Goal: Find contact information: Obtain details needed to contact an individual or organization

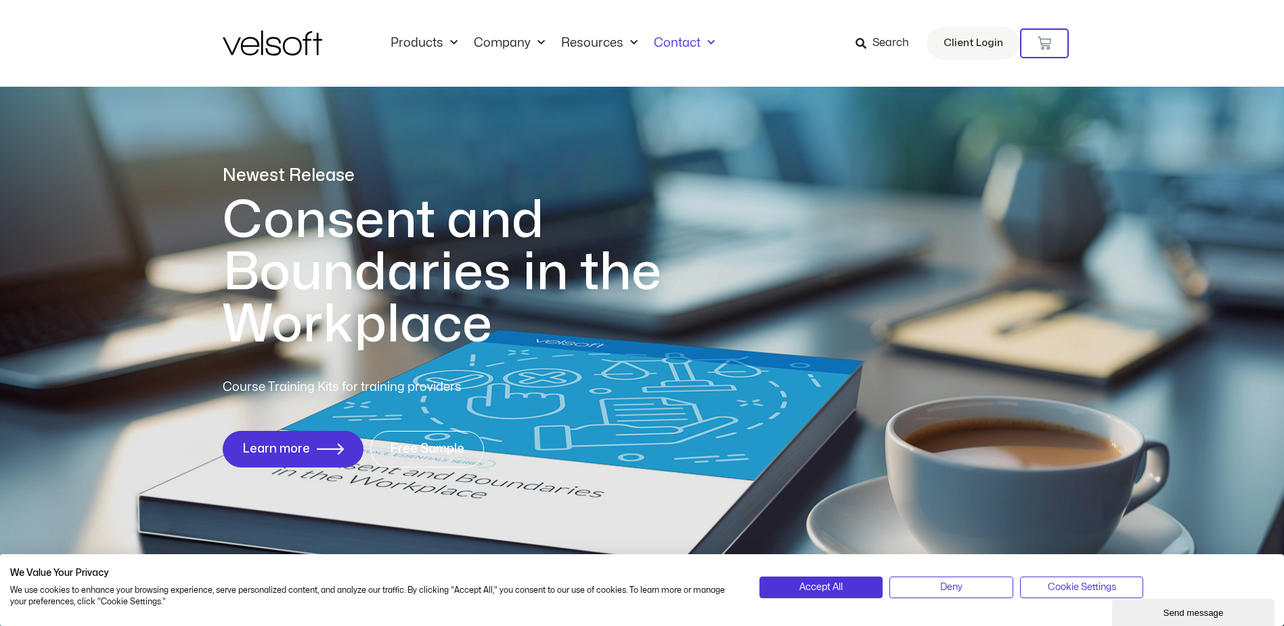
click at [682, 45] on link "Contact" at bounding box center [684, 43] width 77 height 15
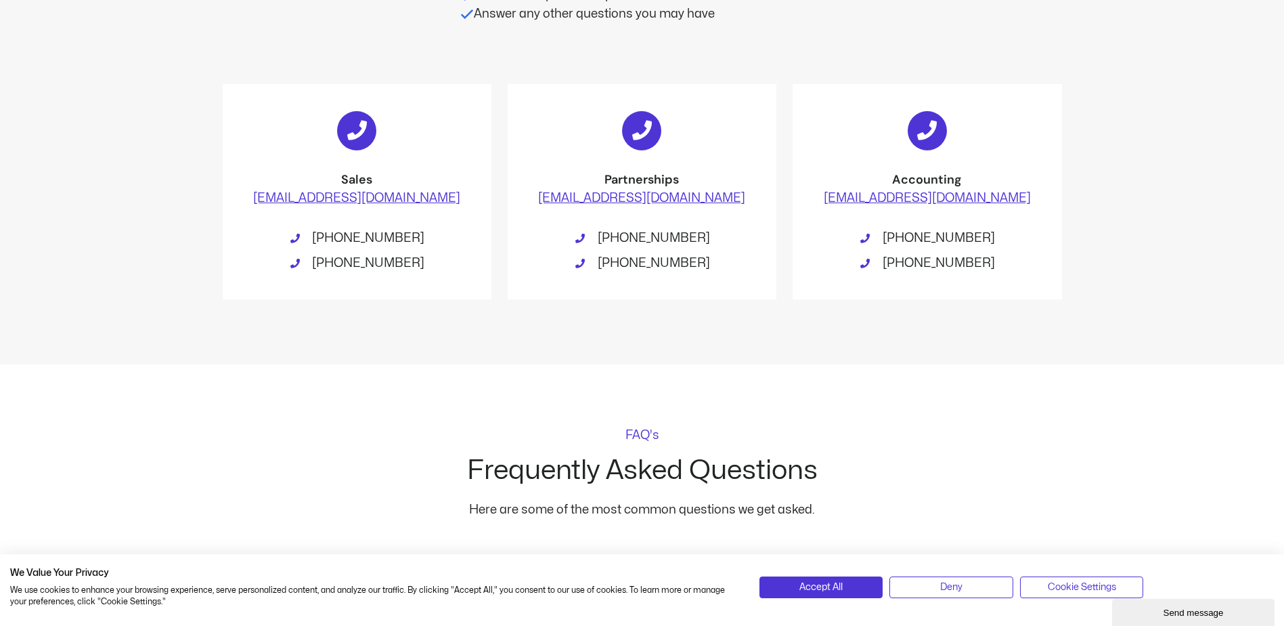
scroll to position [745, 0]
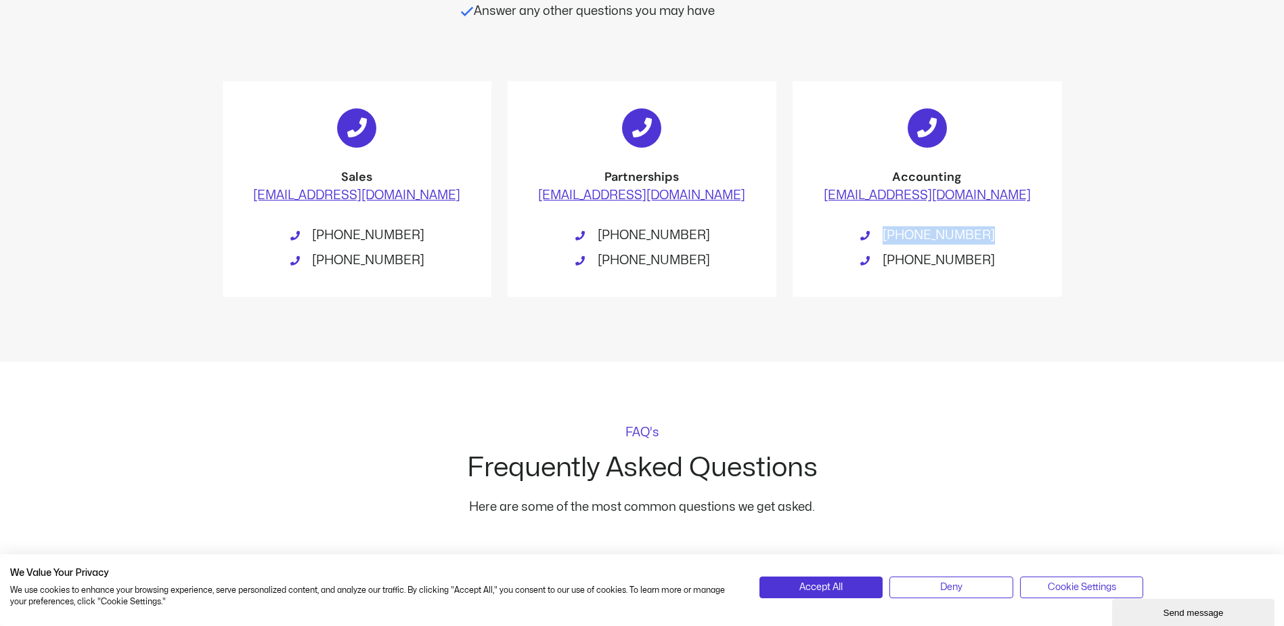
drag, startPoint x: 988, startPoint y: 239, endPoint x: 894, endPoint y: 232, distance: 93.7
click at [894, 232] on li "1-800-730-7115" at bounding box center [927, 237] width 215 height 22
copy span "1-800-730-7115"
